Goal: Transaction & Acquisition: Purchase product/service

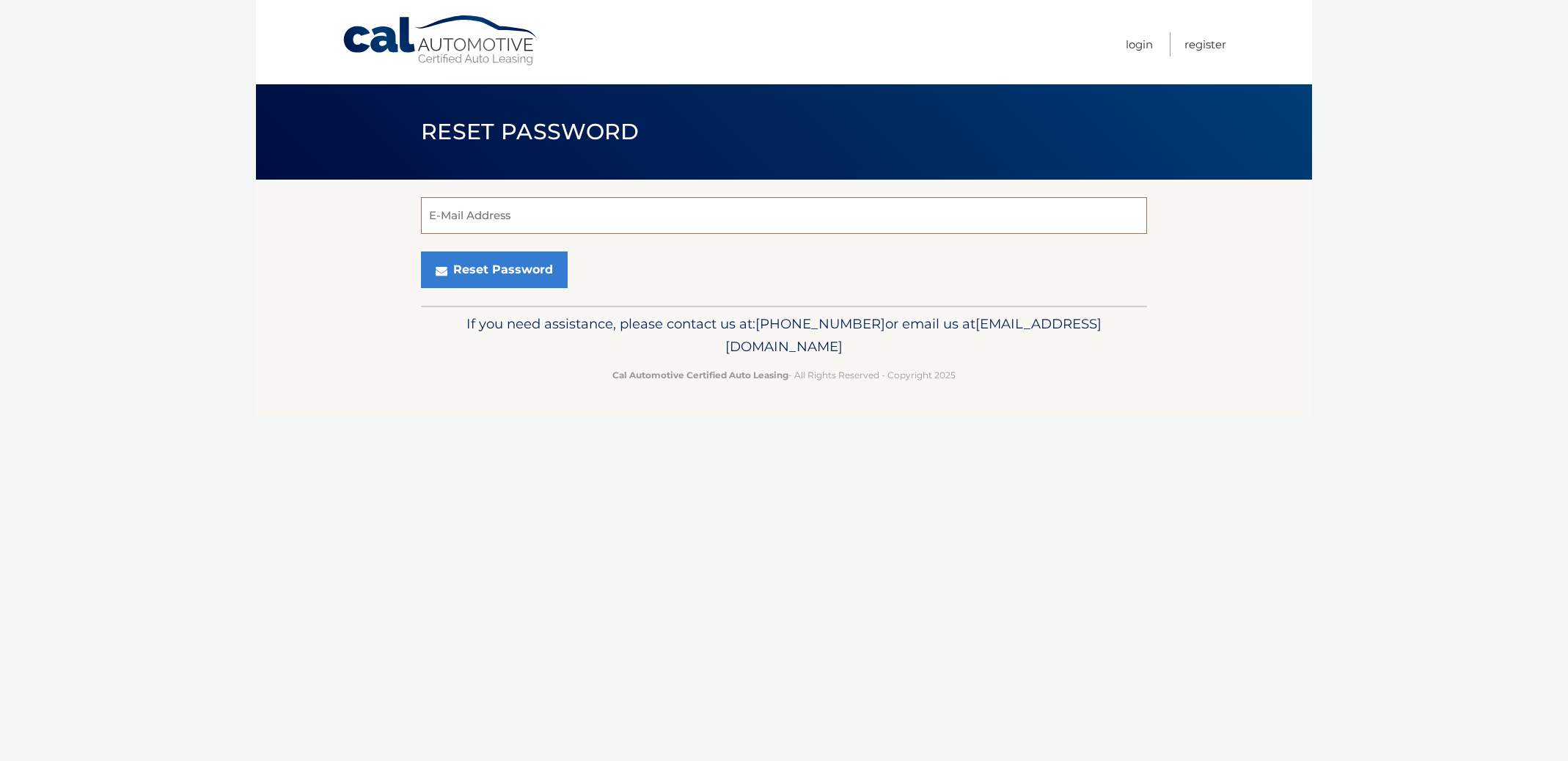
click at [636, 221] on input "E-Mail Address" at bounding box center [784, 215] width 726 height 36
type input "stevefusco@aol.com"
click at [521, 271] on button "Reset Password" at bounding box center [494, 270] width 146 height 36
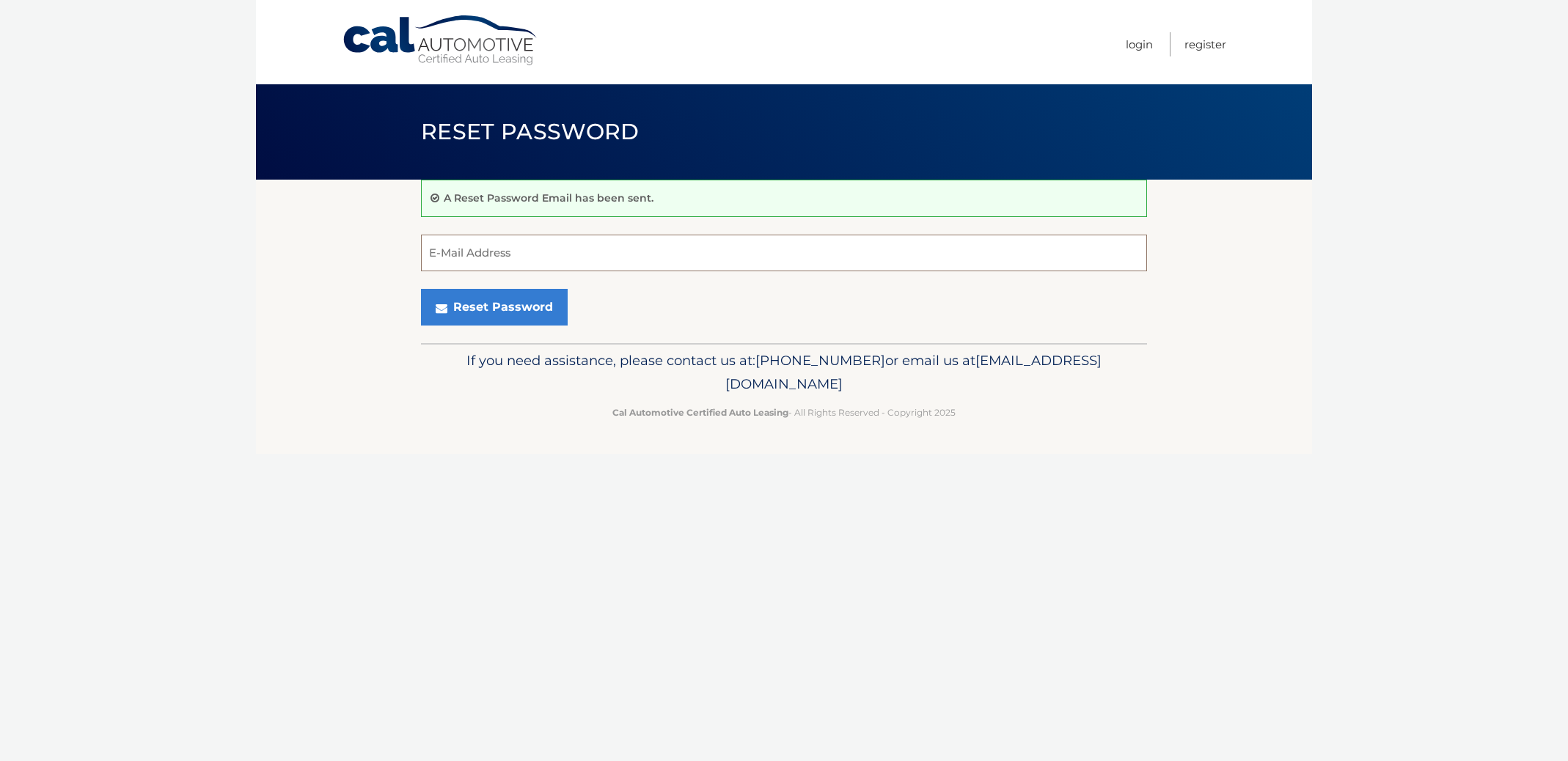
click at [553, 257] on input "E-Mail Address" at bounding box center [784, 253] width 726 height 36
type input "w"
click at [444, 255] on input "steefusco@aol.com" at bounding box center [784, 253] width 726 height 36
click at [584, 257] on input "stevefusco@aol.com" at bounding box center [784, 253] width 726 height 36
type input "stevefusco@aol.com"
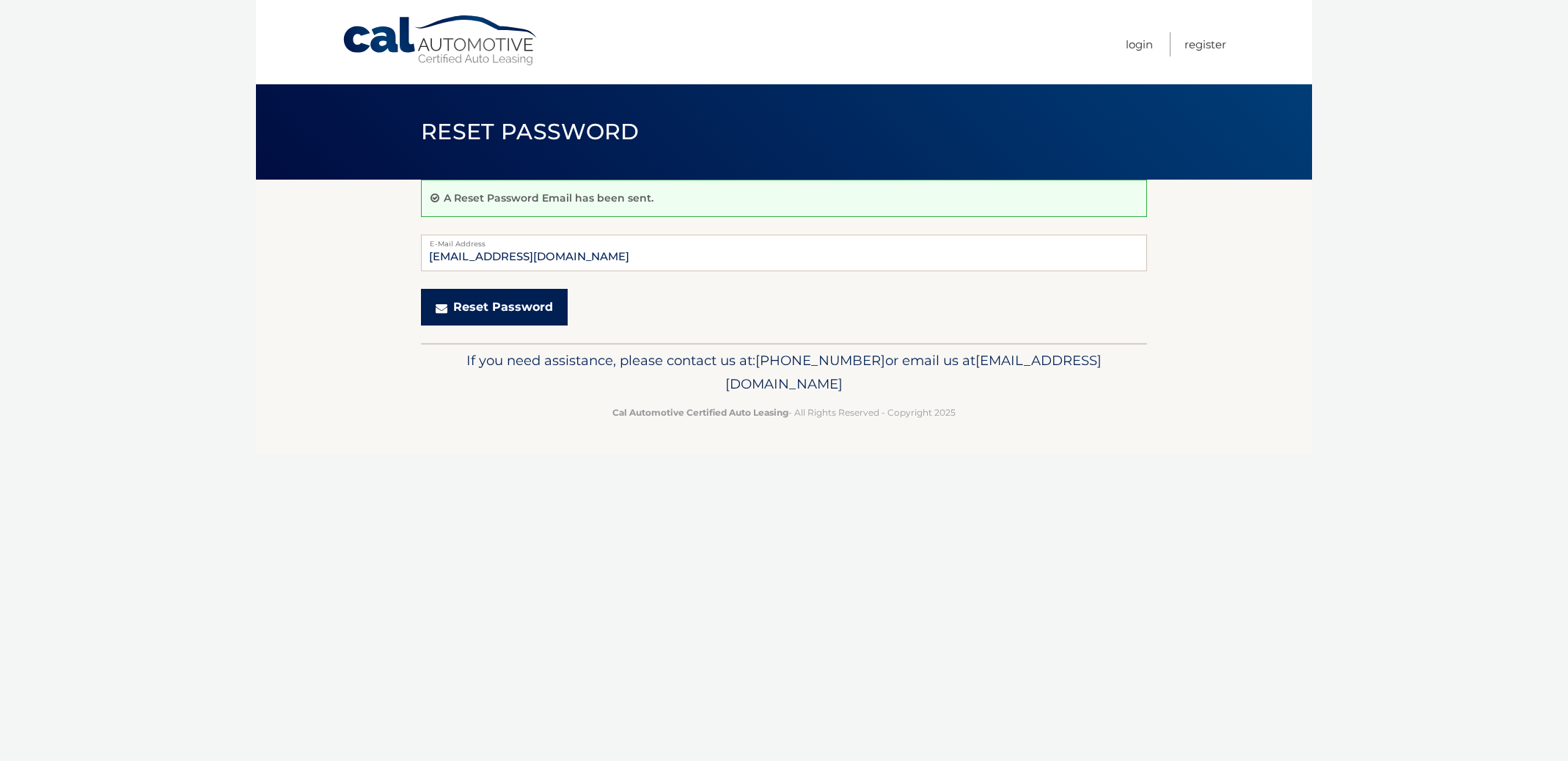
click at [488, 310] on button "Reset Password" at bounding box center [494, 307] width 146 height 36
click at [504, 255] on input "E-Mail Address" at bounding box center [784, 253] width 726 height 36
type input "stevefusco@ao.com"
click at [1137, 44] on link "Login" at bounding box center [1139, 44] width 27 height 25
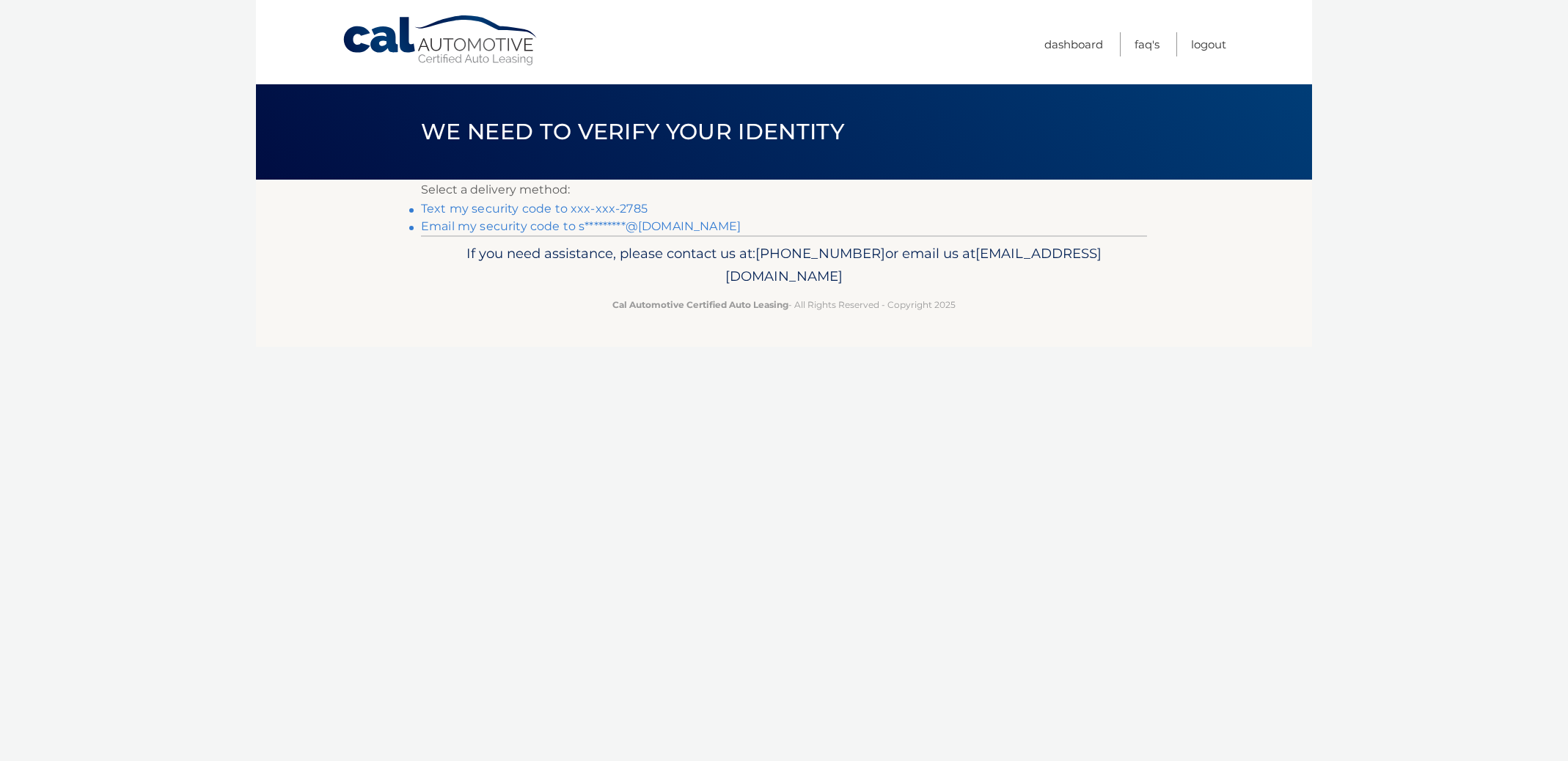
click at [564, 225] on link "Email my security code to s*********@[DOMAIN_NAME]" at bounding box center [581, 226] width 320 height 14
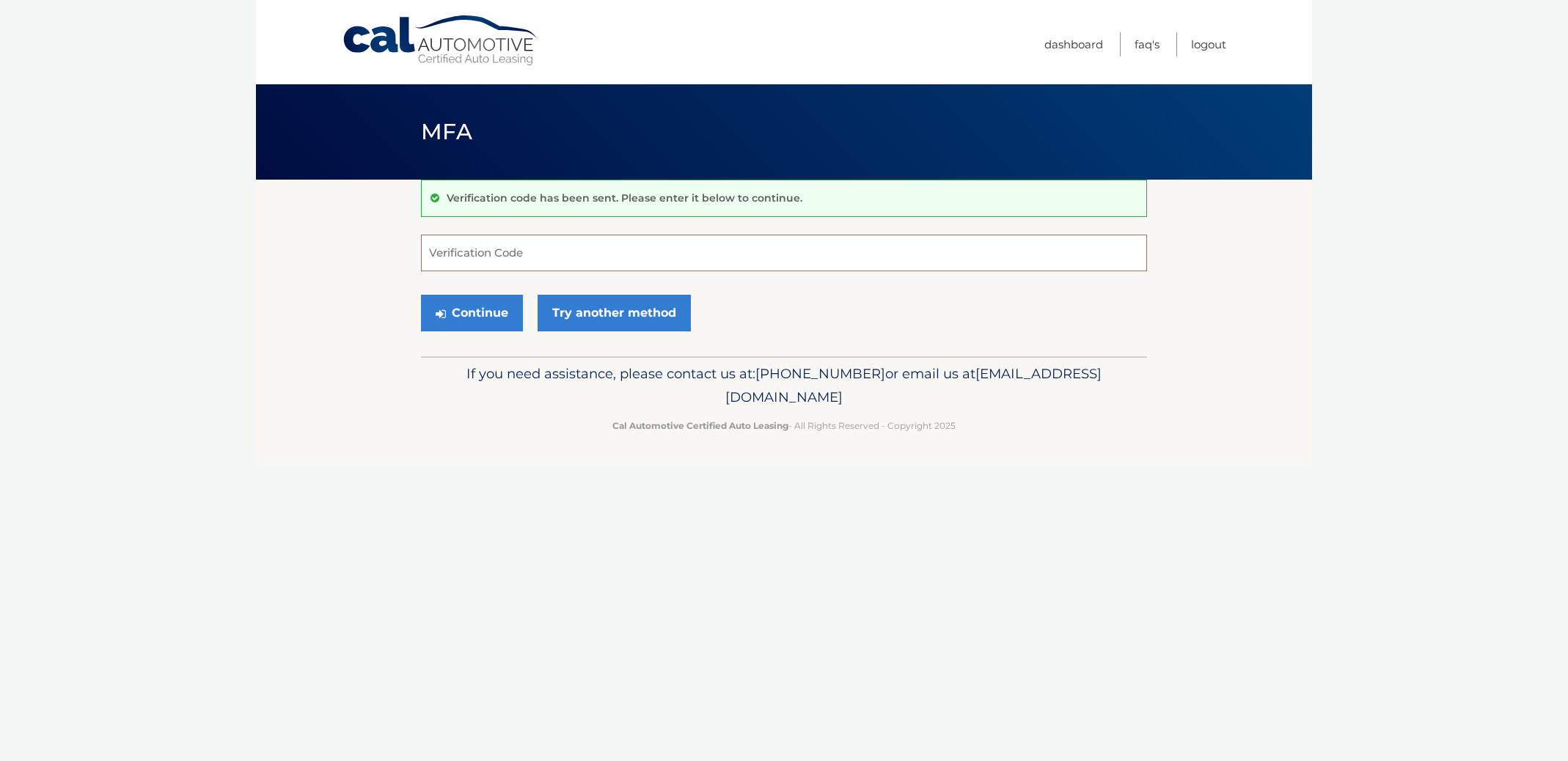
click at [630, 255] on input "Verification Code" at bounding box center [784, 253] width 726 height 36
type input "410062"
click at [484, 312] on button "Continue" at bounding box center [472, 312] width 102 height 36
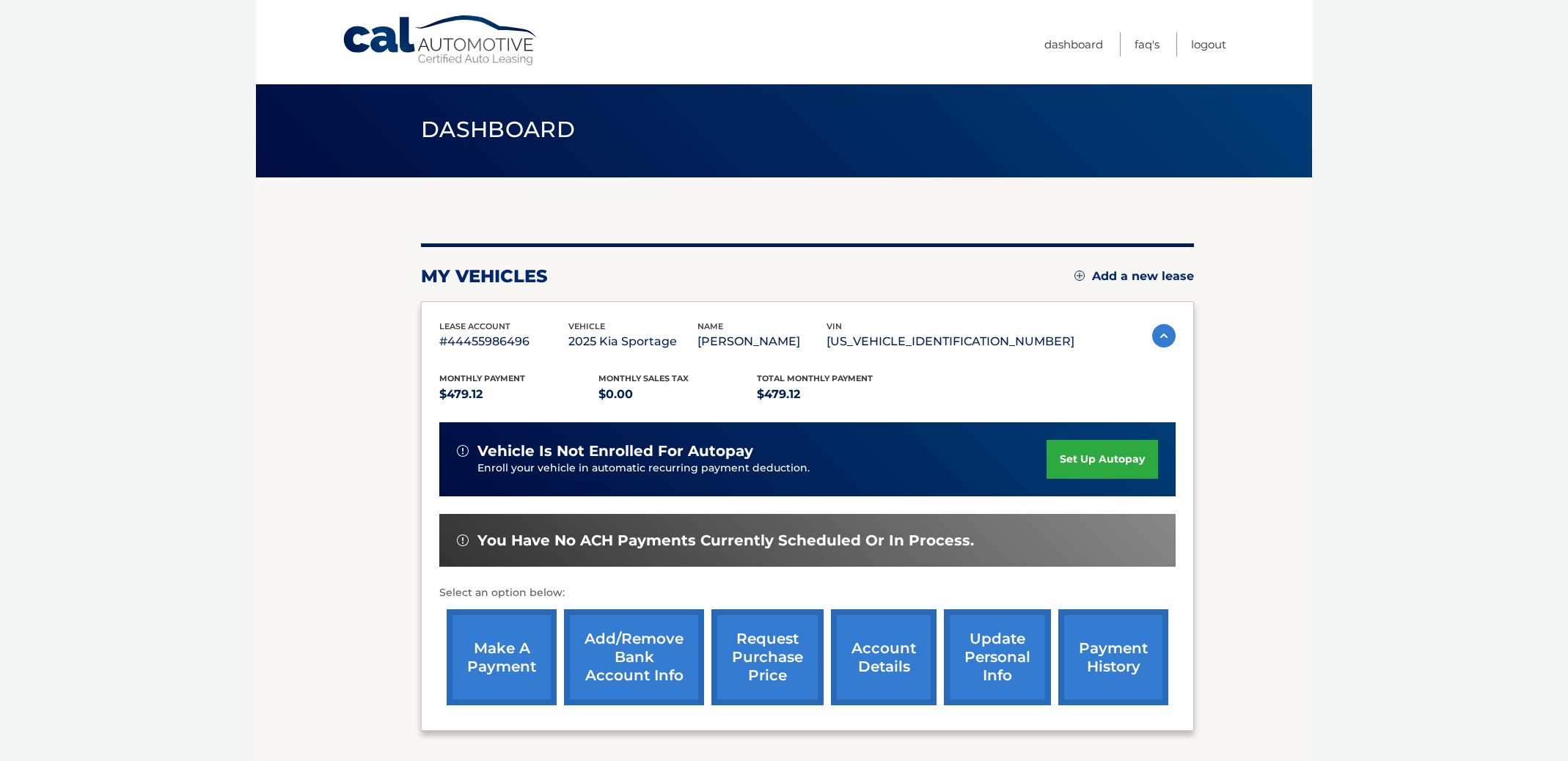
scroll to position [2, 0]
click at [503, 646] on link "make a payment" at bounding box center [501, 657] width 110 height 96
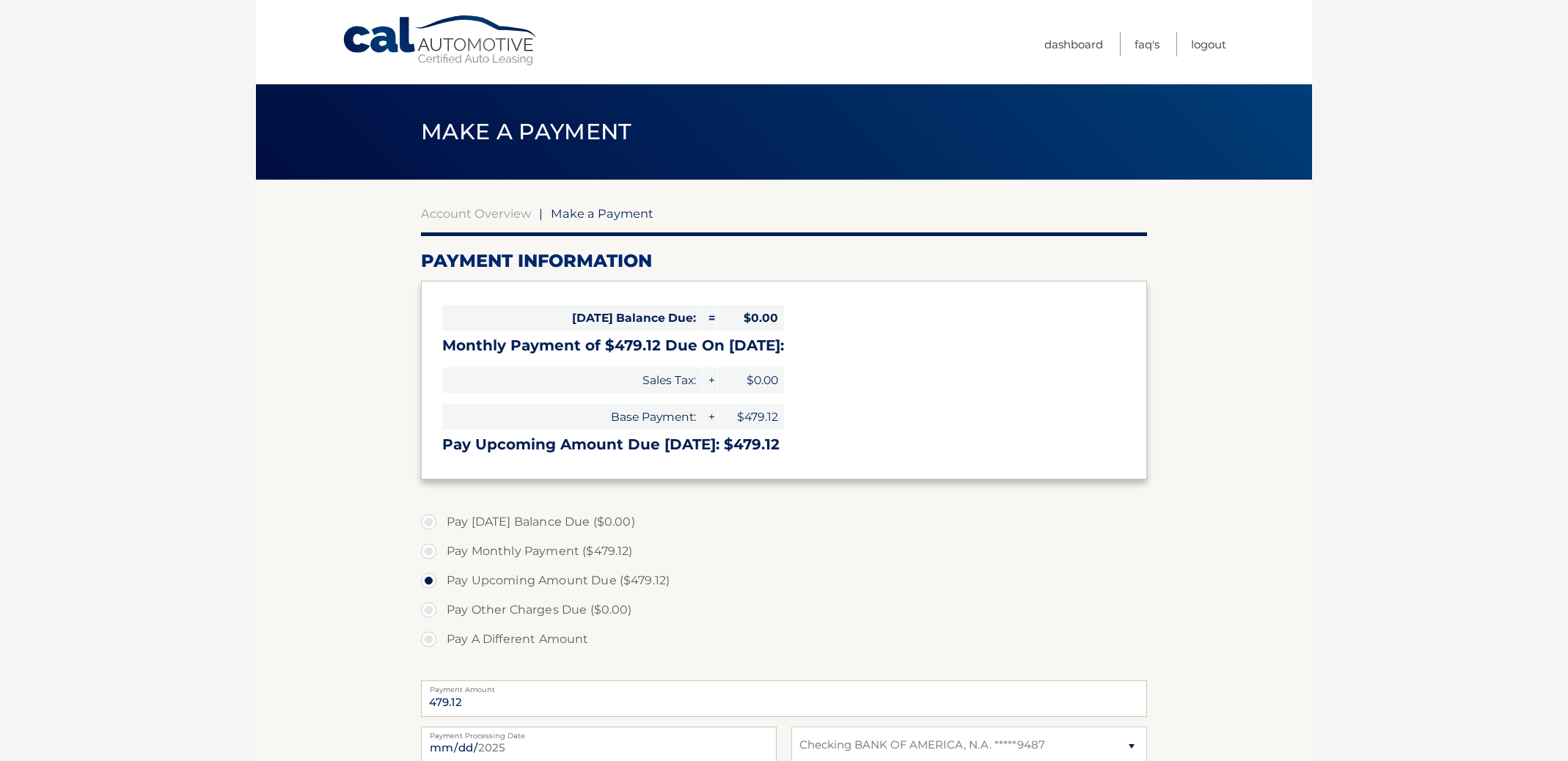
select select "ZmRmODMwMjUtZGJkZS00MjBkLTg1ODYtNDUzNWM2NTY1ZjE5"
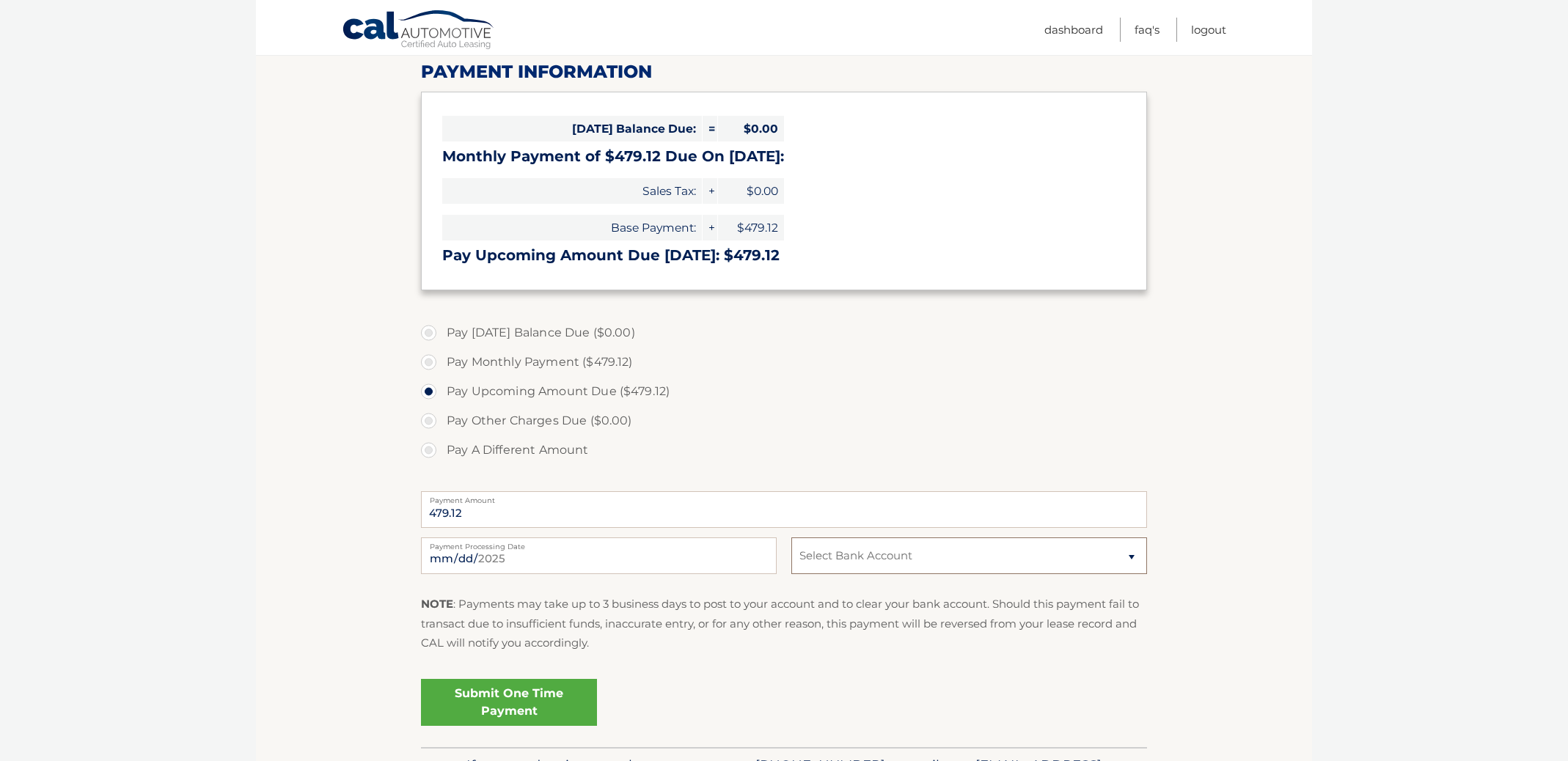
scroll to position [189, 0]
select select "ZmRmODMwMjUtZGJkZS00MjBkLTg1ODYtNDUzNWM2NTY1ZjE5"
select select
click at [1392, 282] on body "Cal Automotive Menu Dashboard FAQ's Logout |" at bounding box center [784, 191] width 1568 height 761
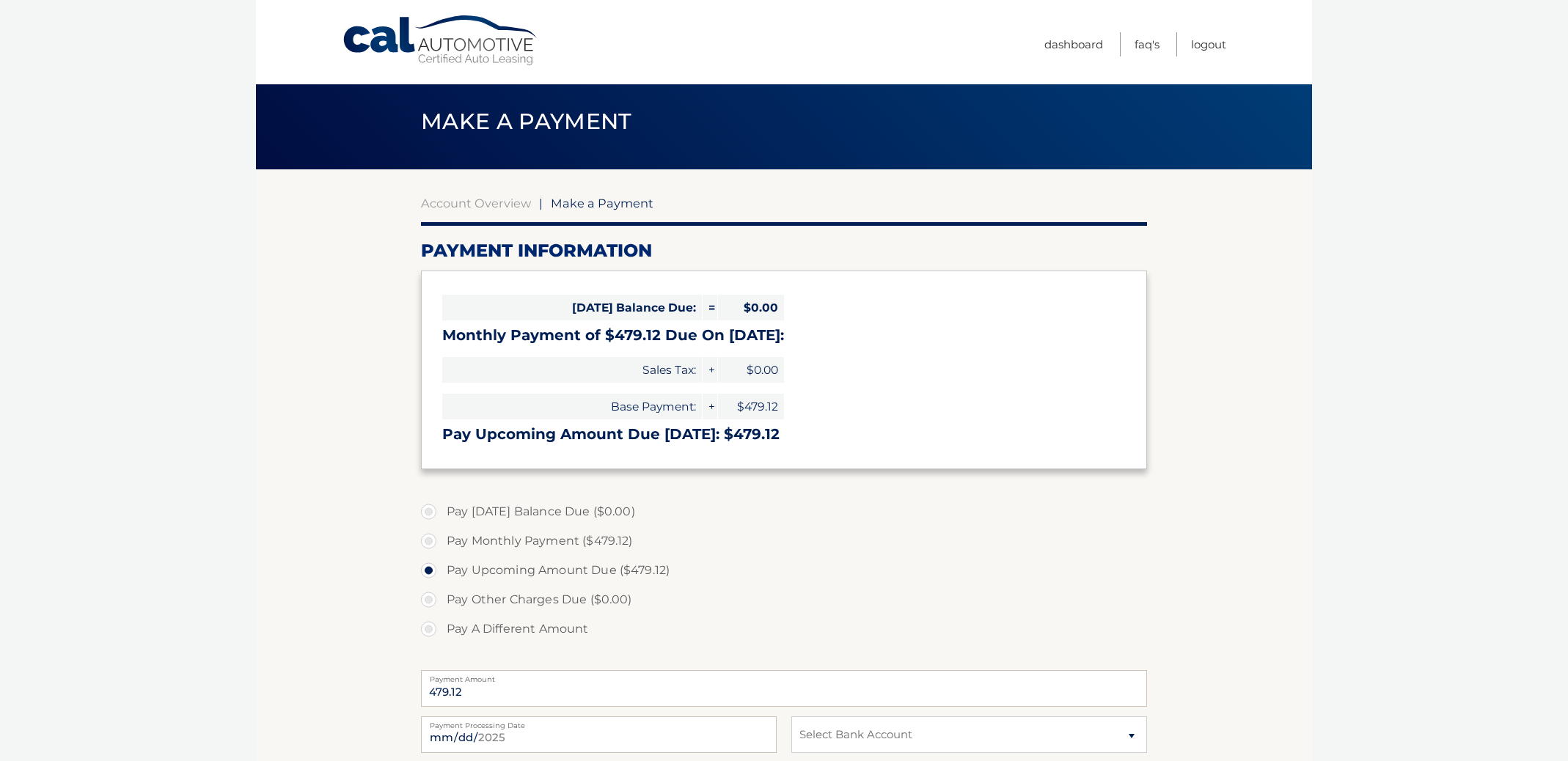
scroll to position [18, 0]
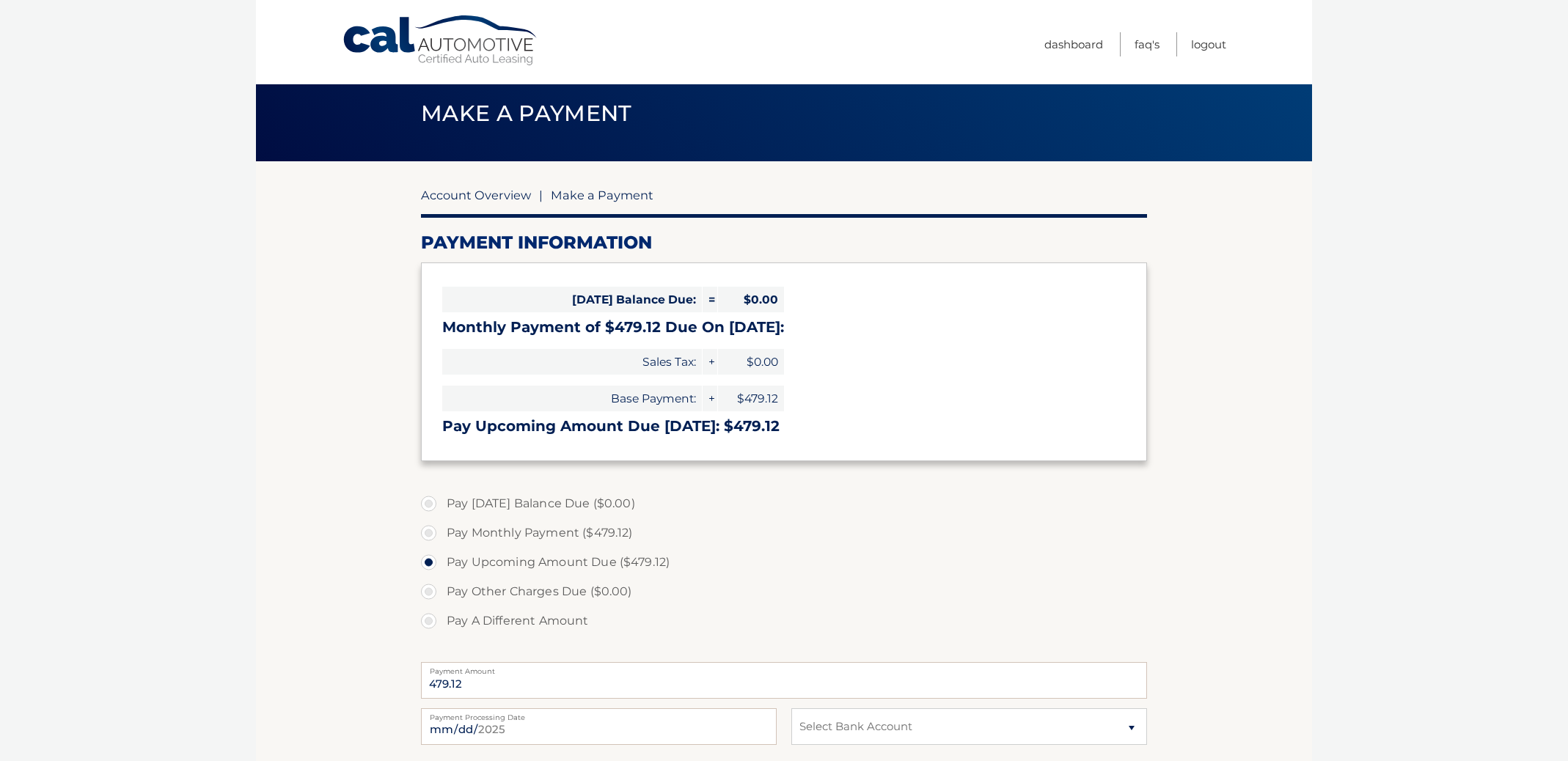
click at [491, 195] on link "Account Overview" at bounding box center [476, 195] width 110 height 15
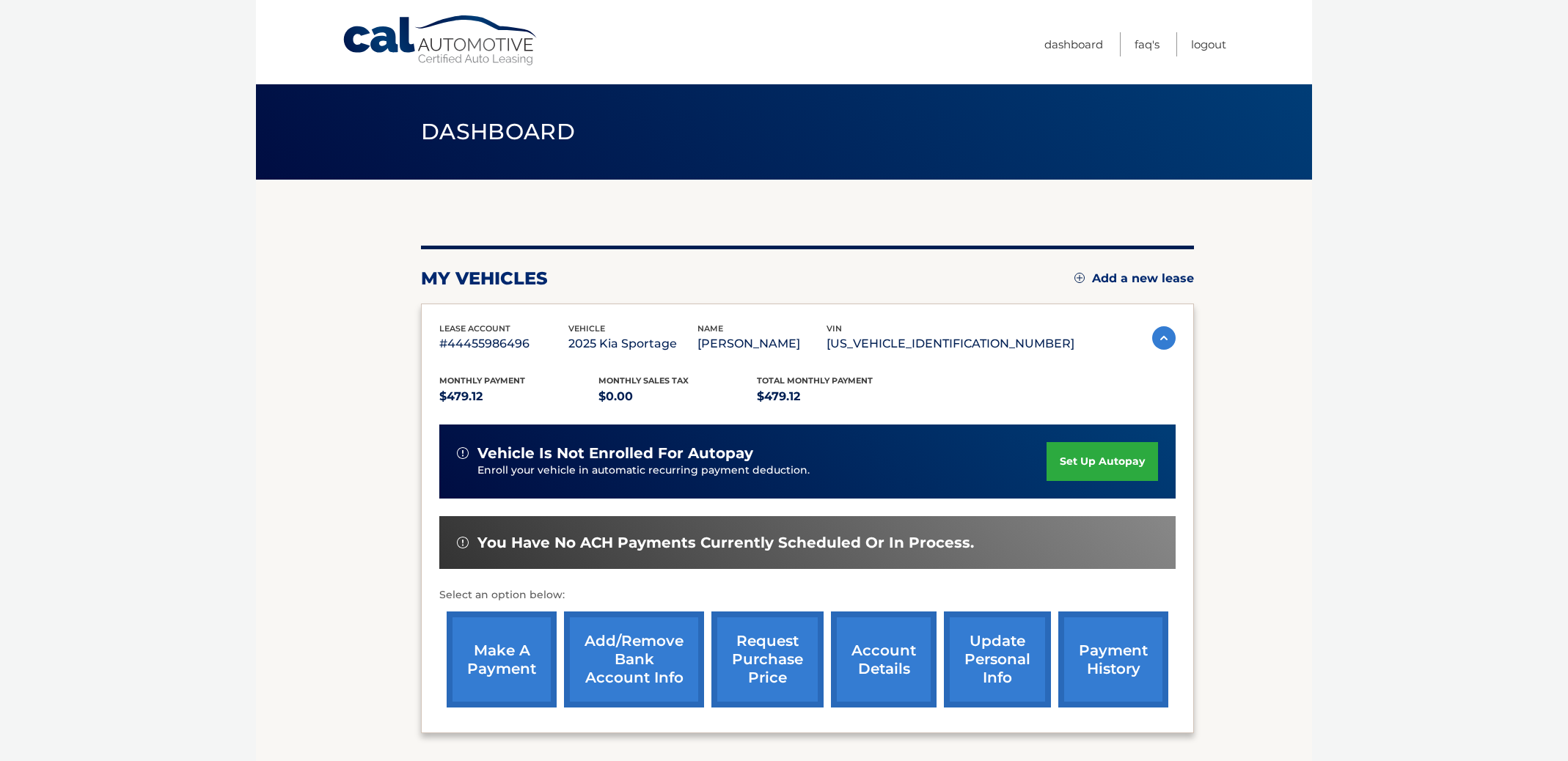
scroll to position [0, 1]
click at [636, 647] on link "Add/Remove bank account info" at bounding box center [634, 659] width 140 height 96
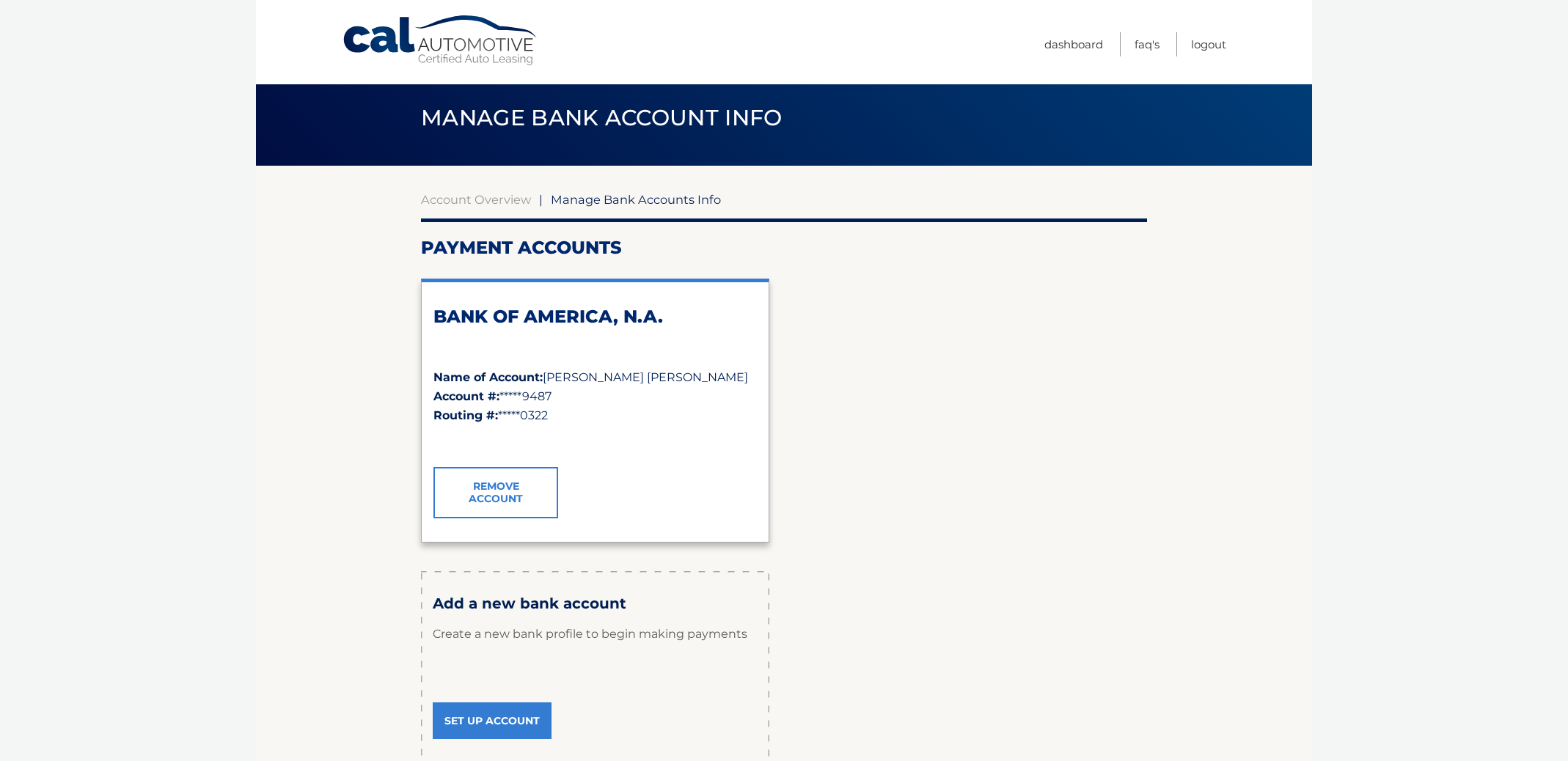
scroll to position [14, 0]
click at [846, 466] on div "BANK OF AMERICA, N.A. Name of Account: Stephen Fusco Sharon Fusco Account #: **…" at bounding box center [784, 410] width 726 height 287
click at [497, 725] on link "Set Up Account" at bounding box center [492, 721] width 119 height 36
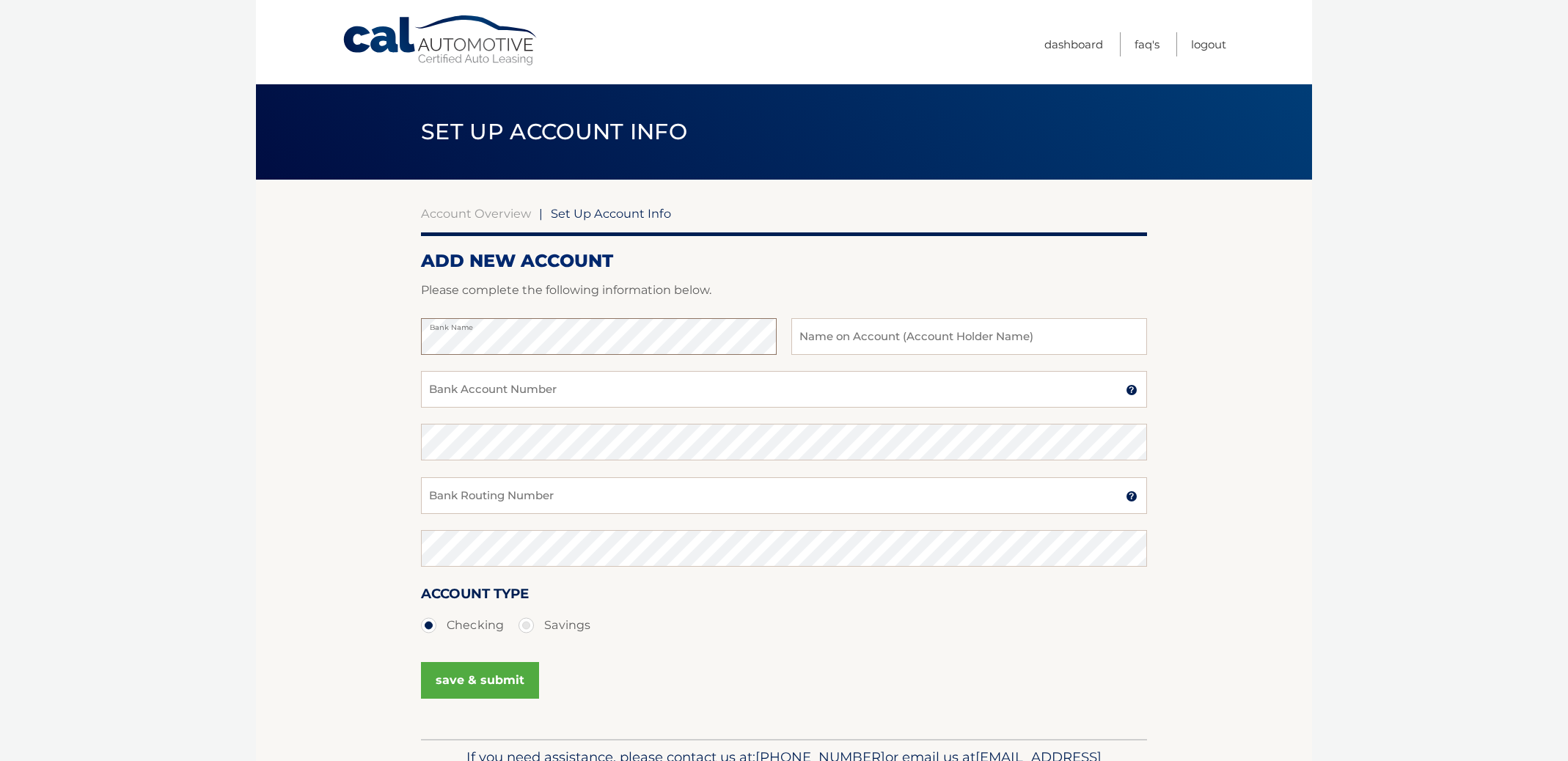
scroll to position [1, 0]
click at [822, 342] on input "text" at bounding box center [969, 335] width 355 height 36
type input "[PERSON_NAME] & [PERSON_NAME]"
click at [518, 384] on input "Bank Account Number" at bounding box center [784, 388] width 726 height 36
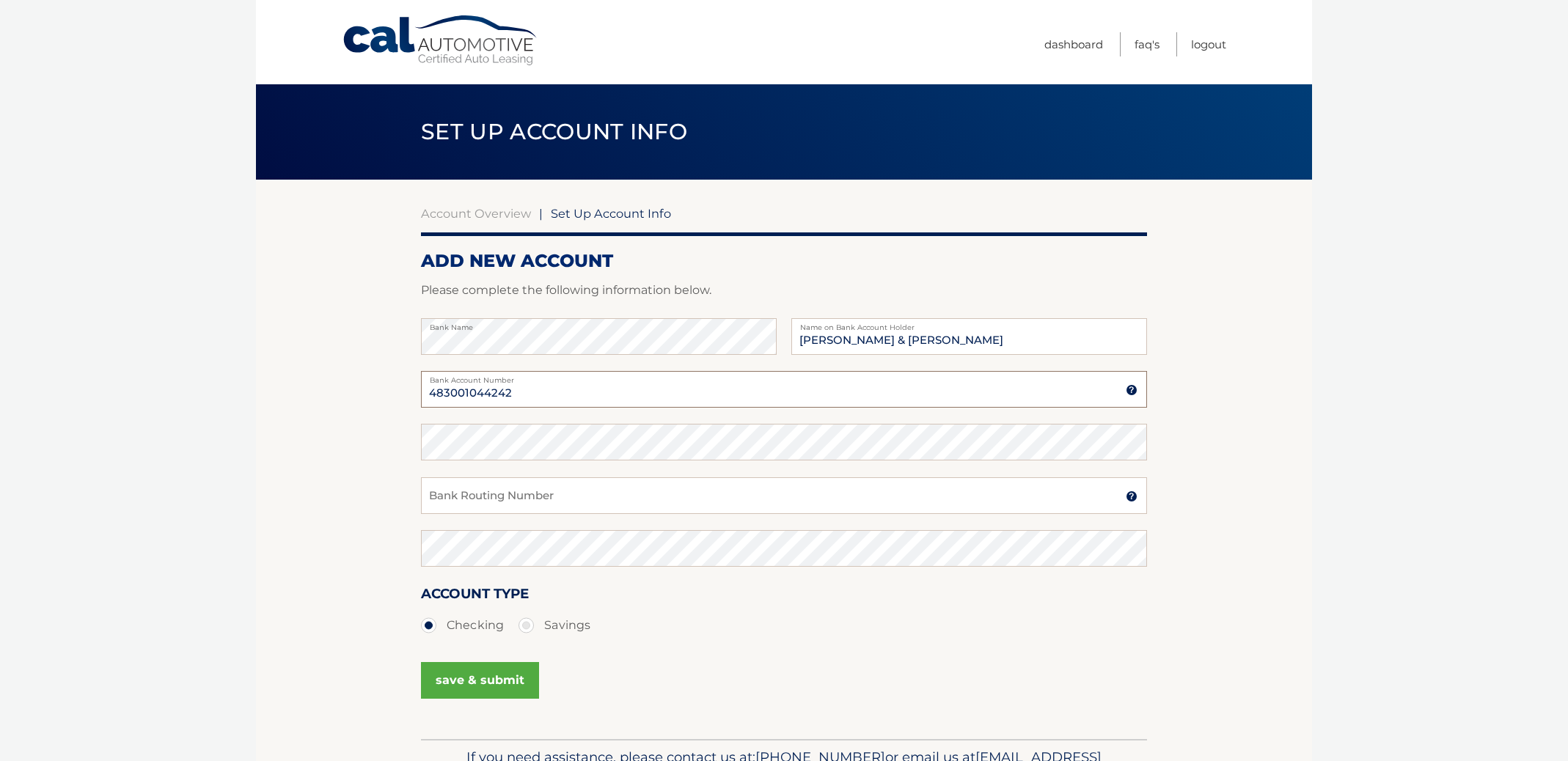
type input "483001044242"
click at [492, 501] on input "Bank Routing Number" at bounding box center [784, 495] width 726 height 36
type input "021000322"
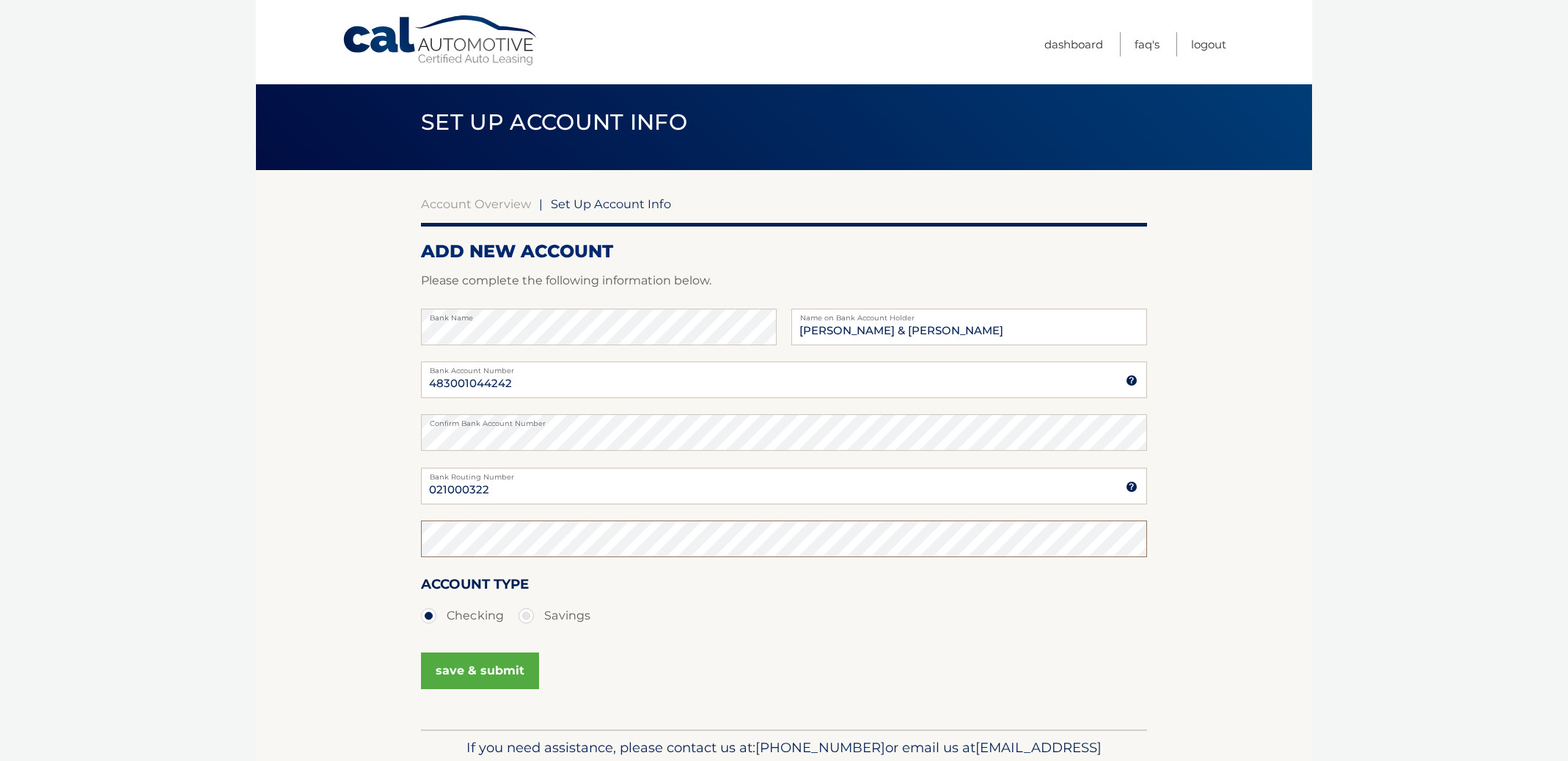
scroll to position [13, 0]
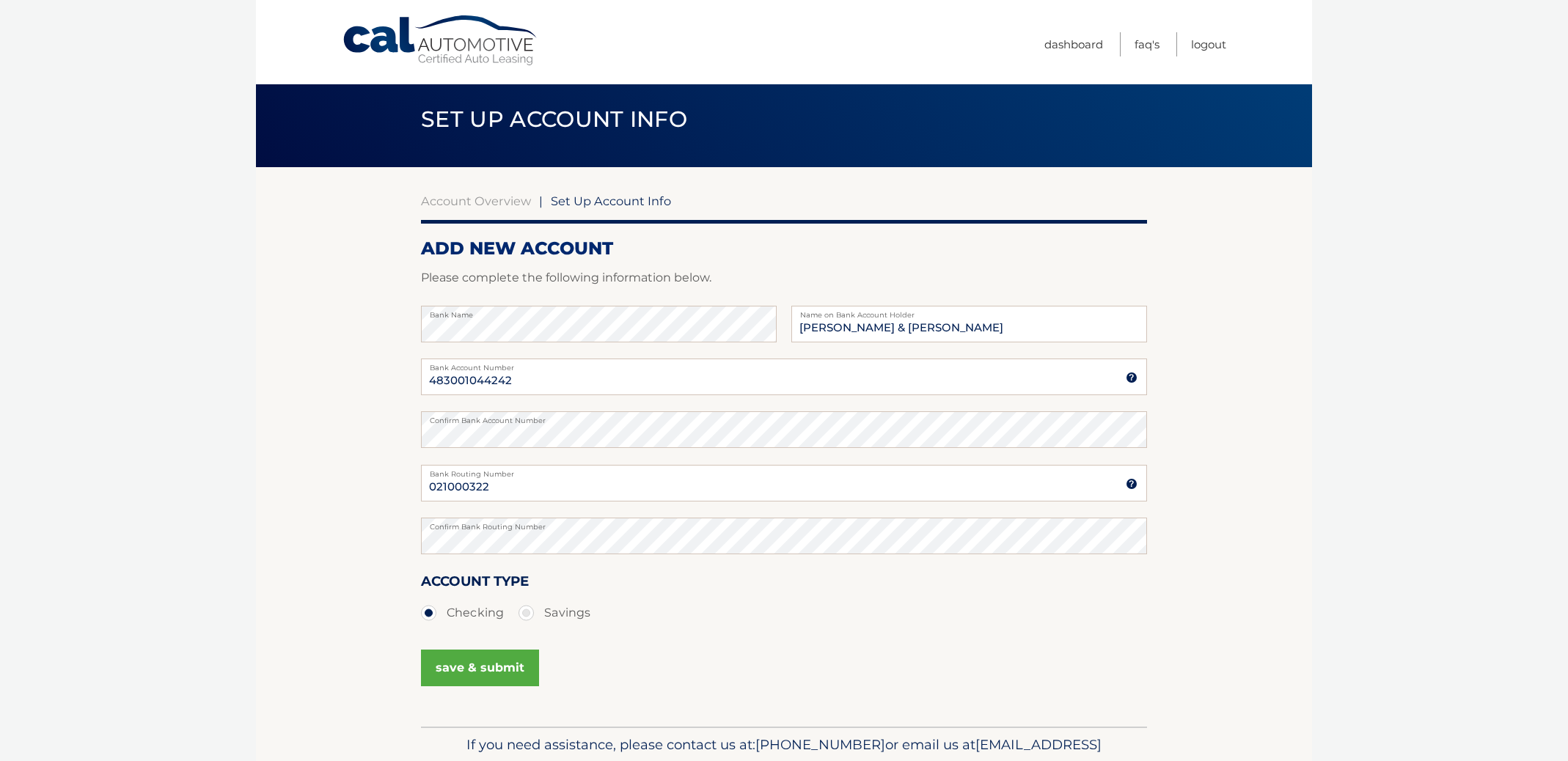
click at [594, 570] on div "Account Type Checking Savings" at bounding box center [784, 598] width 726 height 56
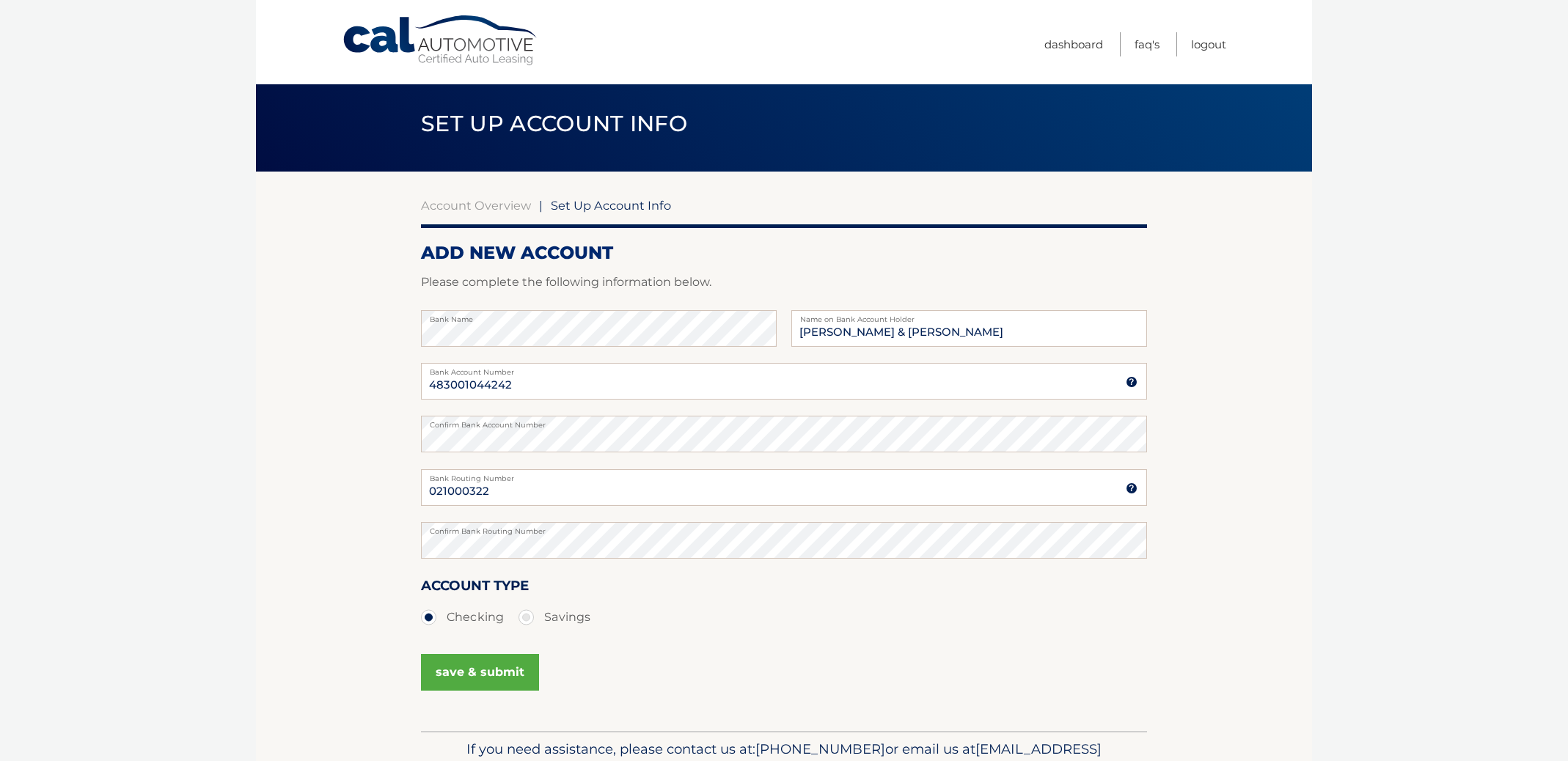
click at [473, 664] on button "save & submit" at bounding box center [480, 672] width 118 height 36
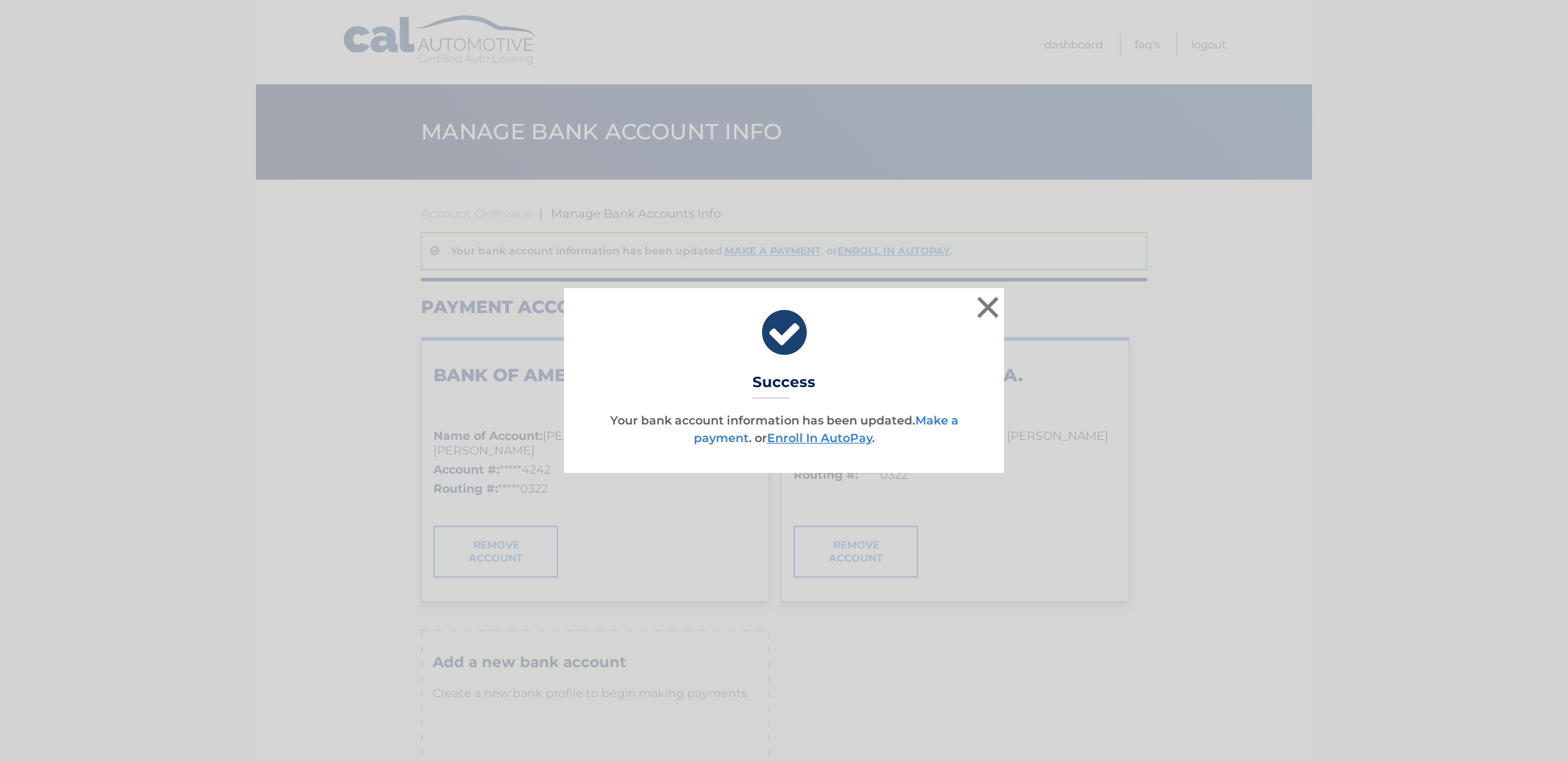
click at [711, 438] on link "Make a payment" at bounding box center [826, 430] width 264 height 32
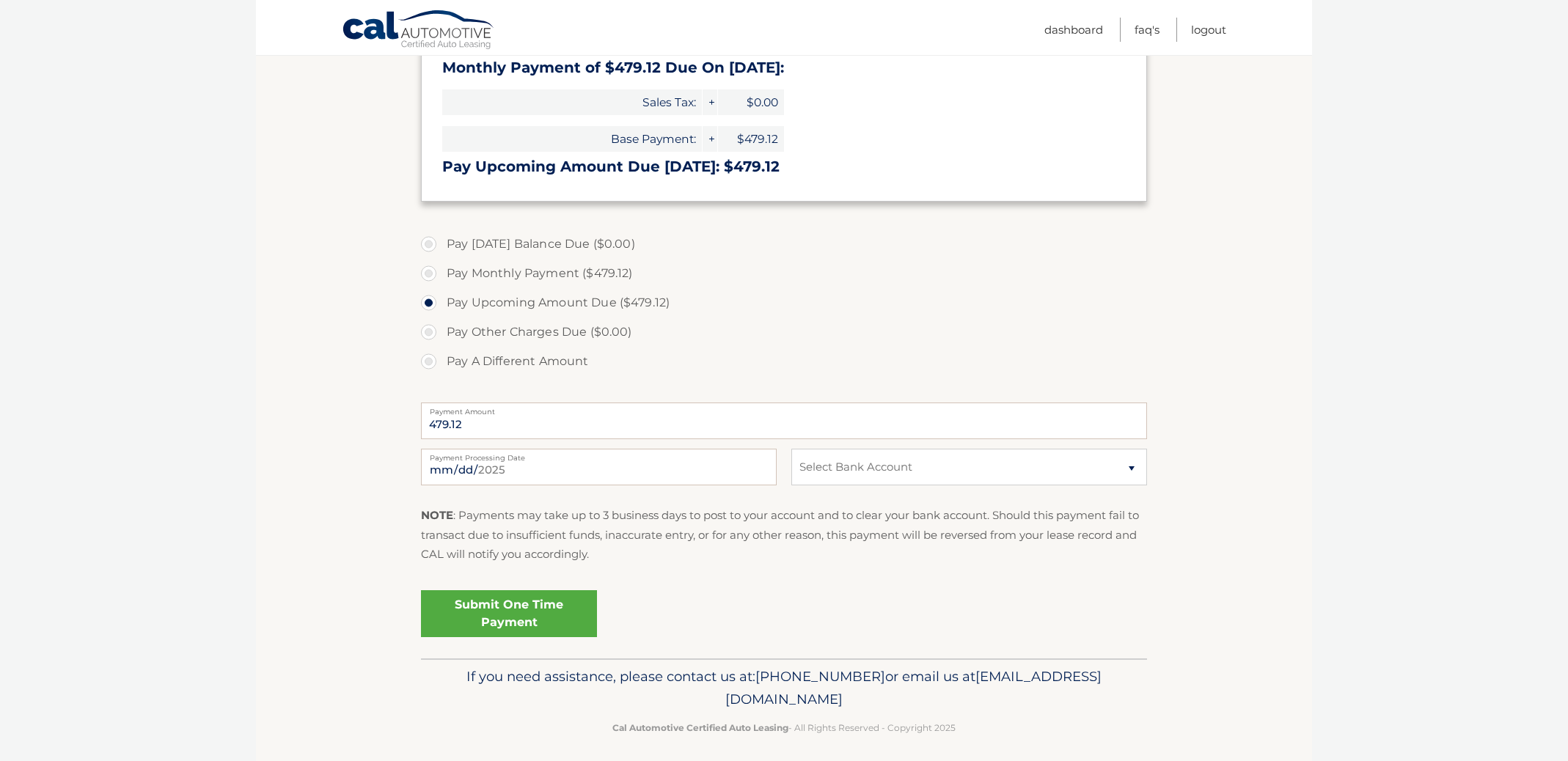
scroll to position [283, 0]
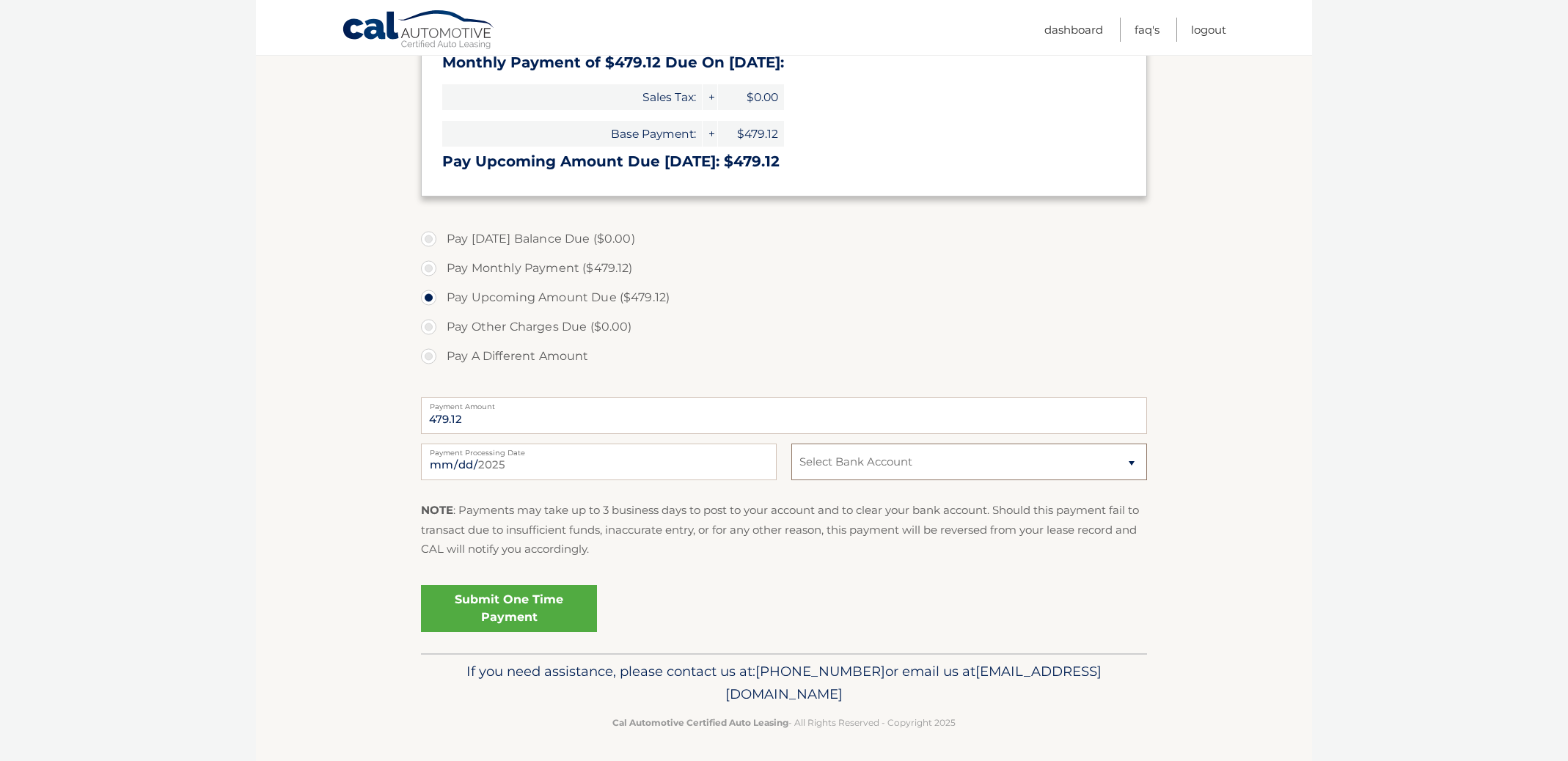
select select "ZWYzYmZmNzAtNDUwNi00OGI4LTk3N2QtNWFlNGM2MTk0ZjYx"
click at [532, 464] on input "2025-09-03" at bounding box center [598, 462] width 355 height 36
click at [531, 465] on input "2025-09-03" at bounding box center [598, 462] width 355 height 36
click at [493, 607] on link "Submit One Time Payment" at bounding box center [509, 608] width 176 height 47
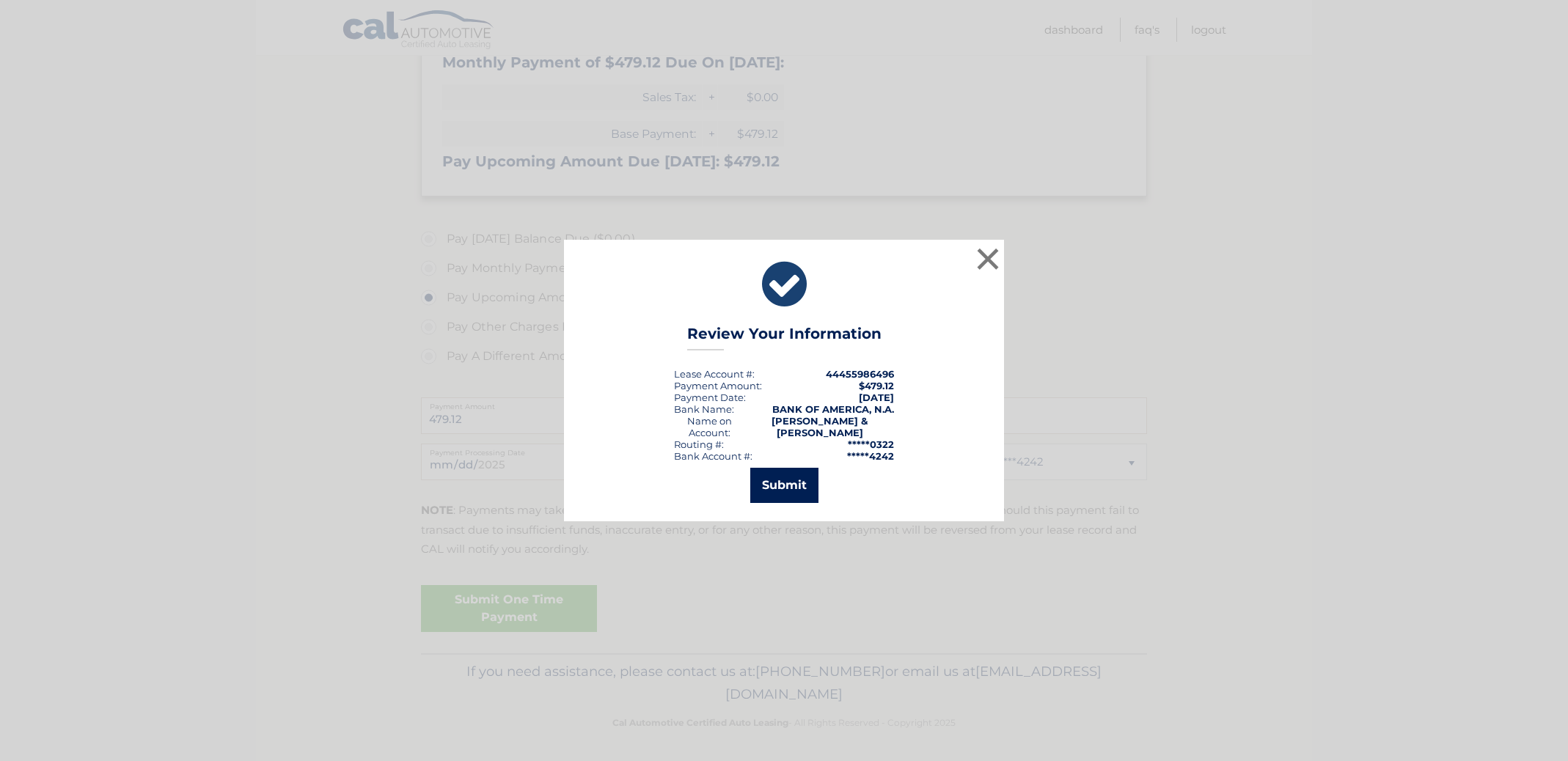
click at [792, 480] on button "Submit" at bounding box center [784, 485] width 68 height 35
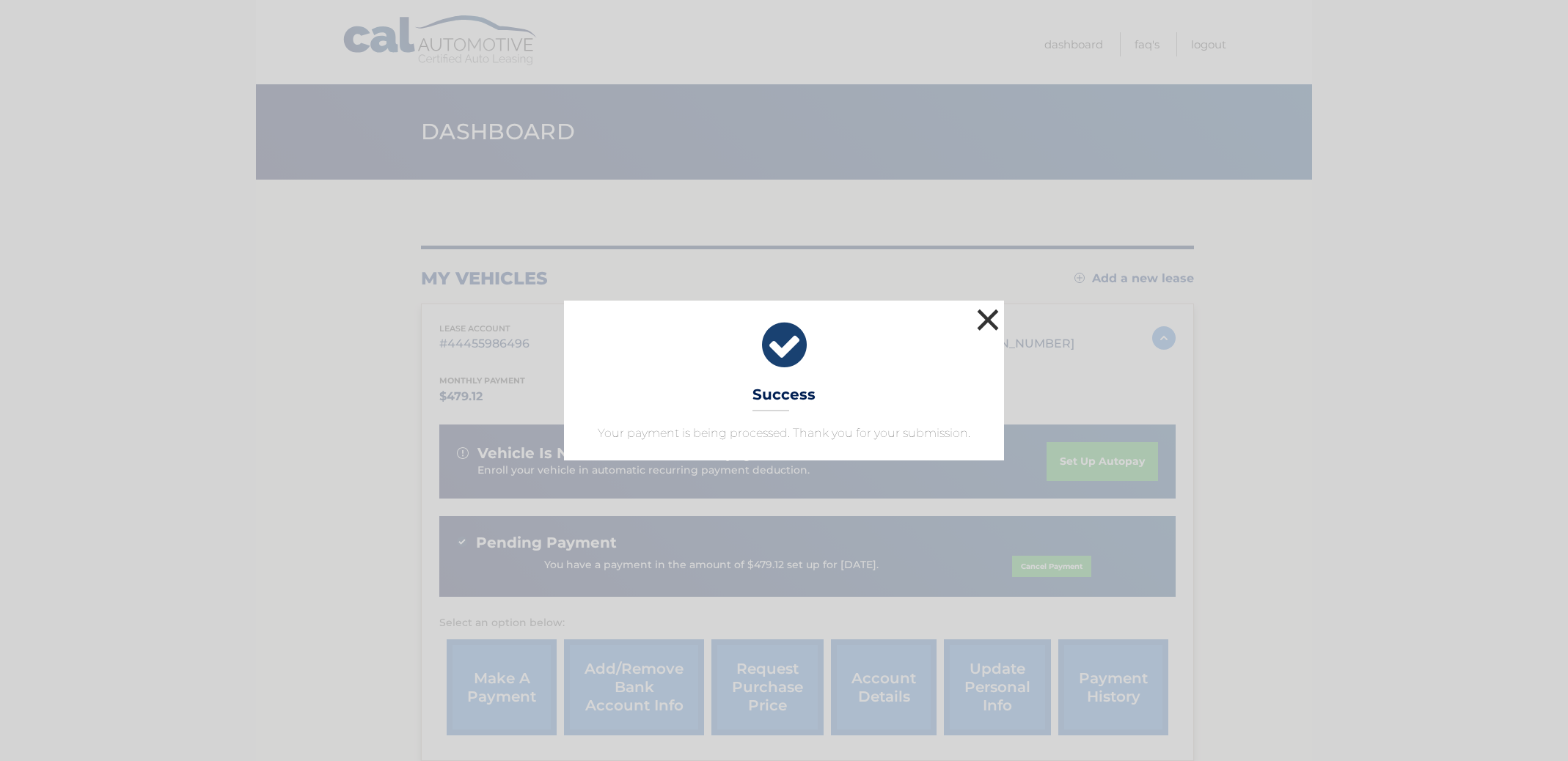
click at [982, 316] on button "×" at bounding box center [988, 319] width 29 height 29
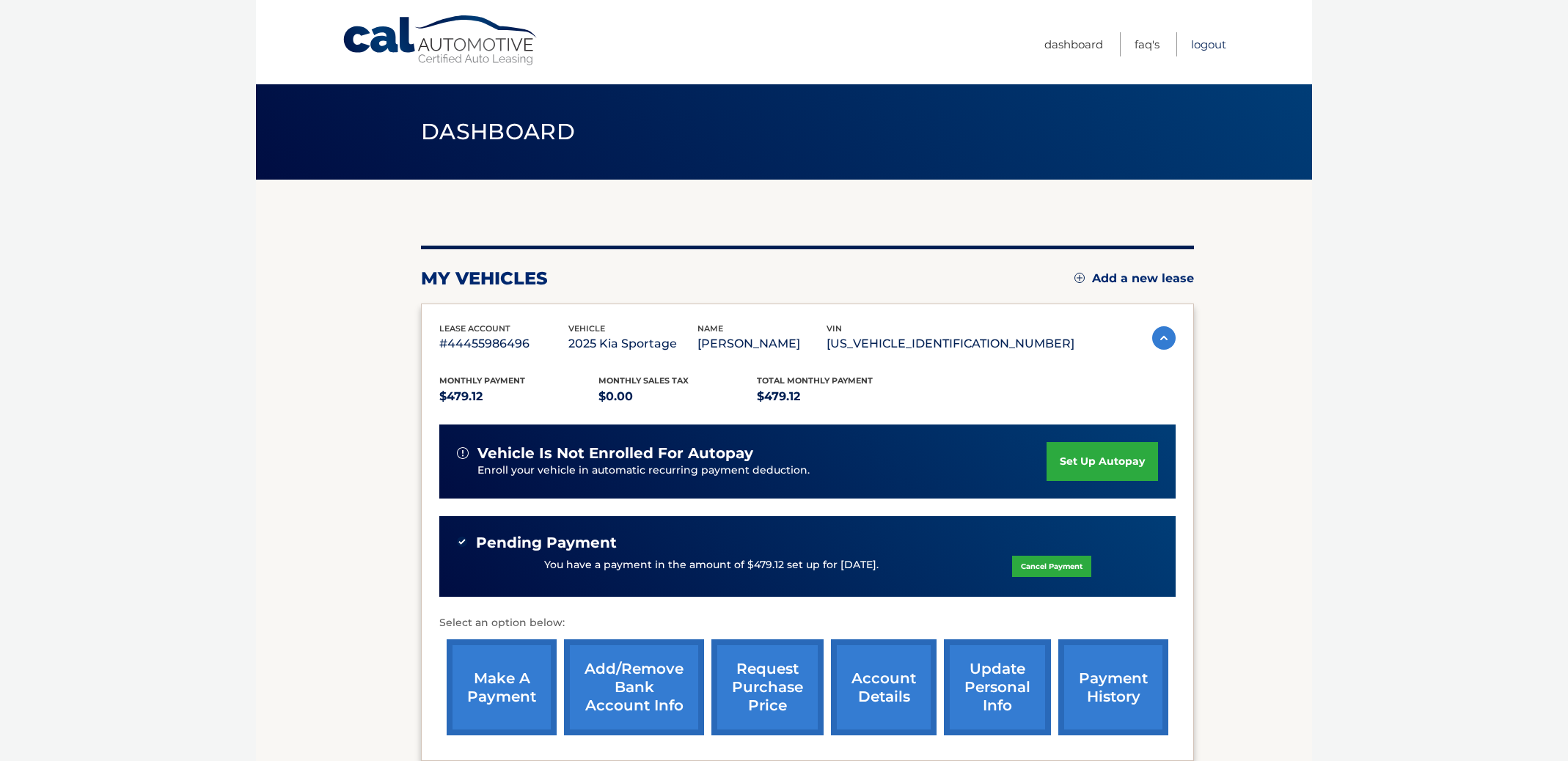
click at [1193, 46] on link "Logout" at bounding box center [1209, 44] width 35 height 25
